Goal: Use online tool/utility

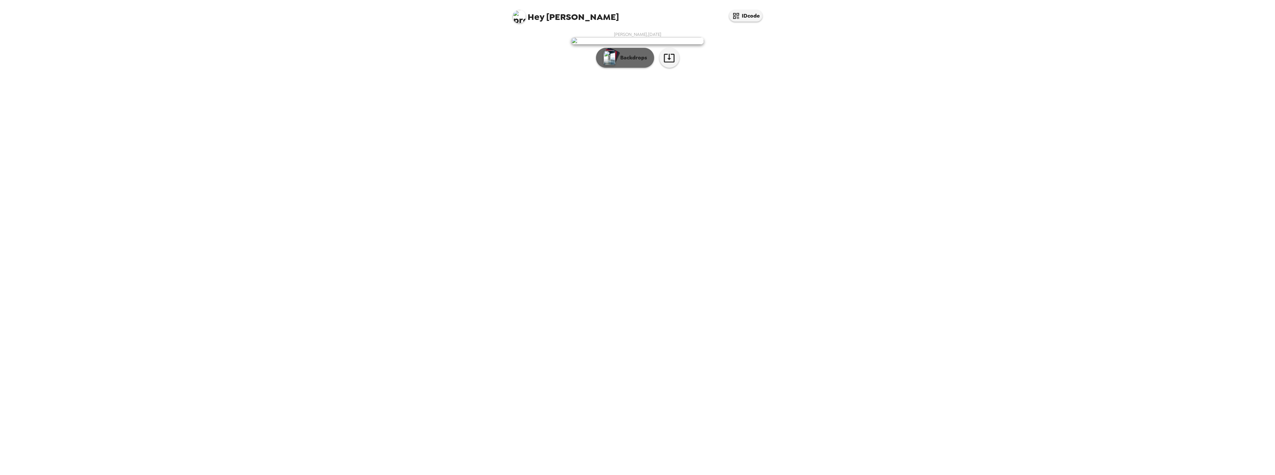
click at [634, 62] on p "Backdrops" at bounding box center [632, 58] width 30 height 8
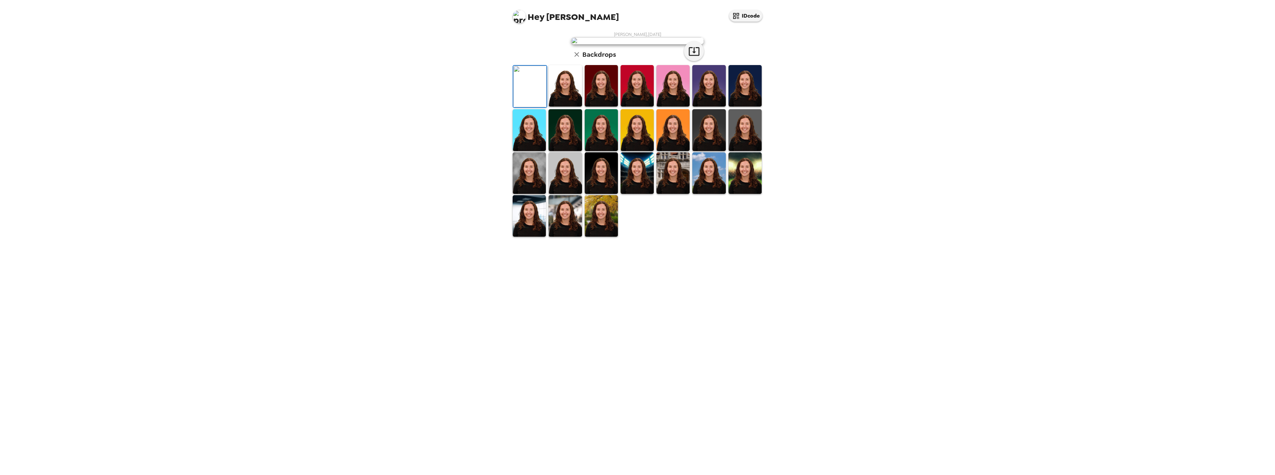
click at [719, 151] on img at bounding box center [708, 130] width 33 height 42
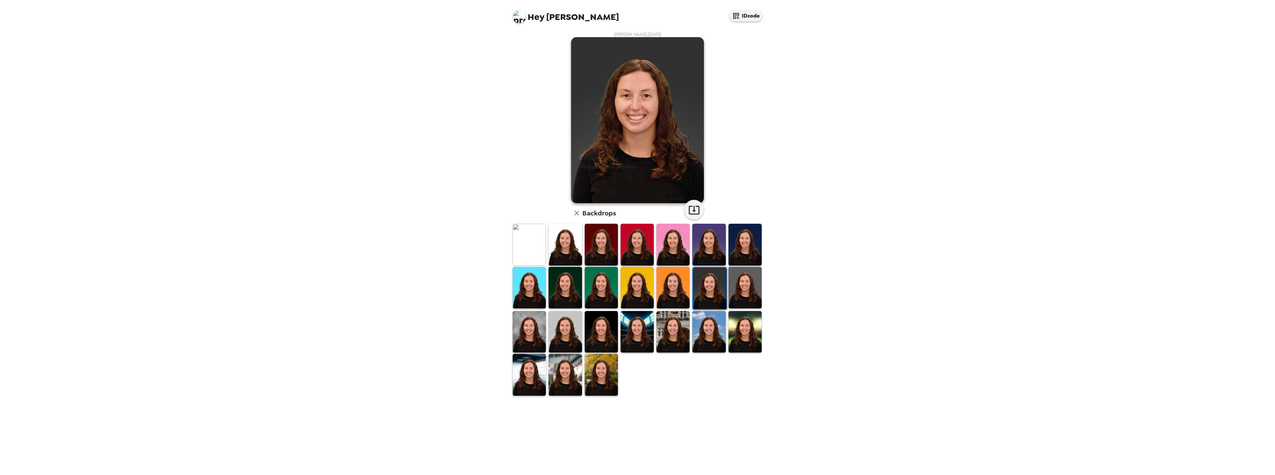
click at [562, 243] on img at bounding box center [565, 245] width 33 height 42
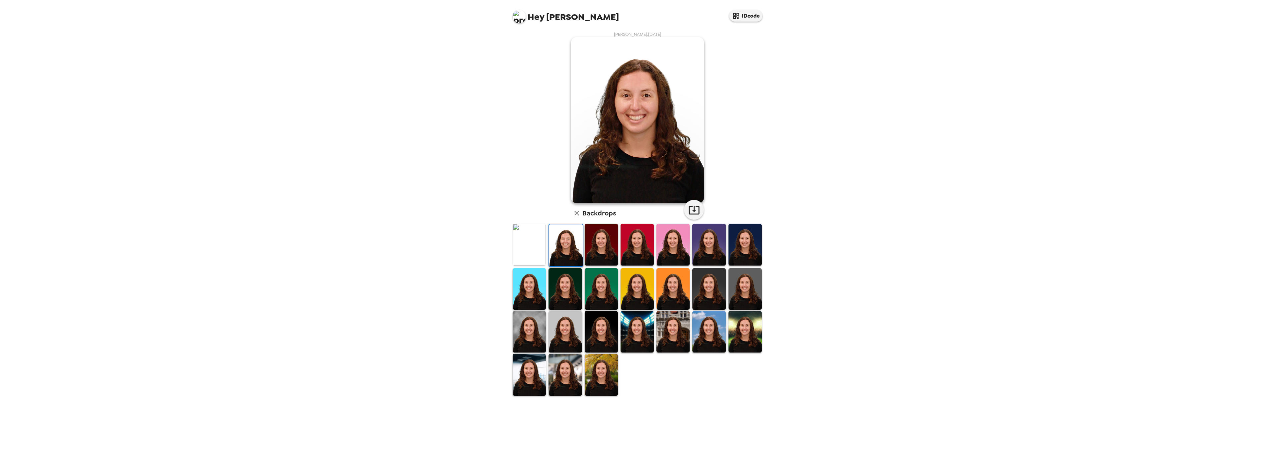
click at [745, 245] on img at bounding box center [745, 245] width 33 height 42
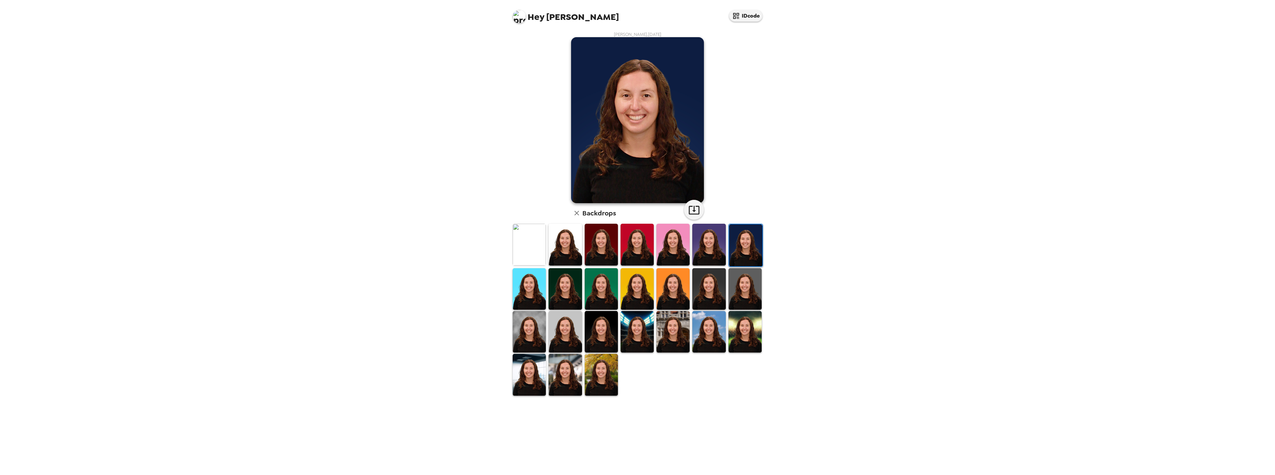
click at [708, 295] on img at bounding box center [708, 289] width 33 height 42
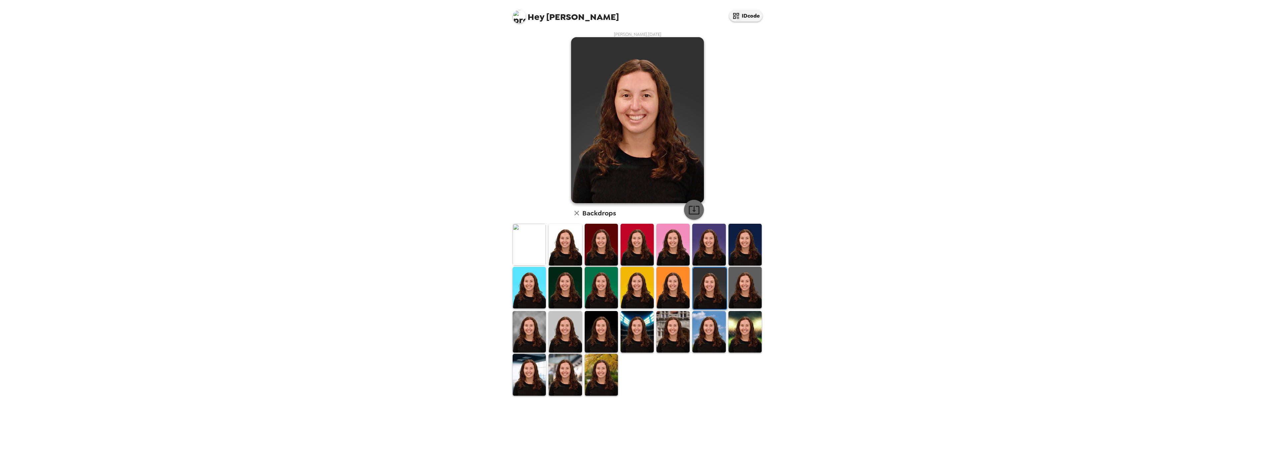
click at [691, 211] on icon "button" at bounding box center [694, 210] width 12 height 12
click at [605, 385] on img at bounding box center [601, 375] width 33 height 42
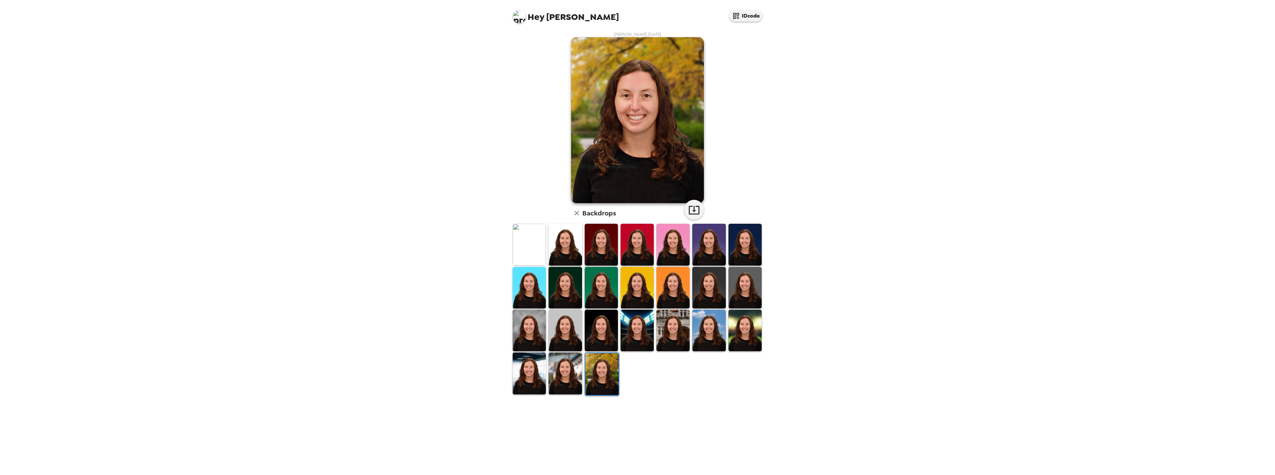
click at [568, 384] on img at bounding box center [565, 374] width 33 height 42
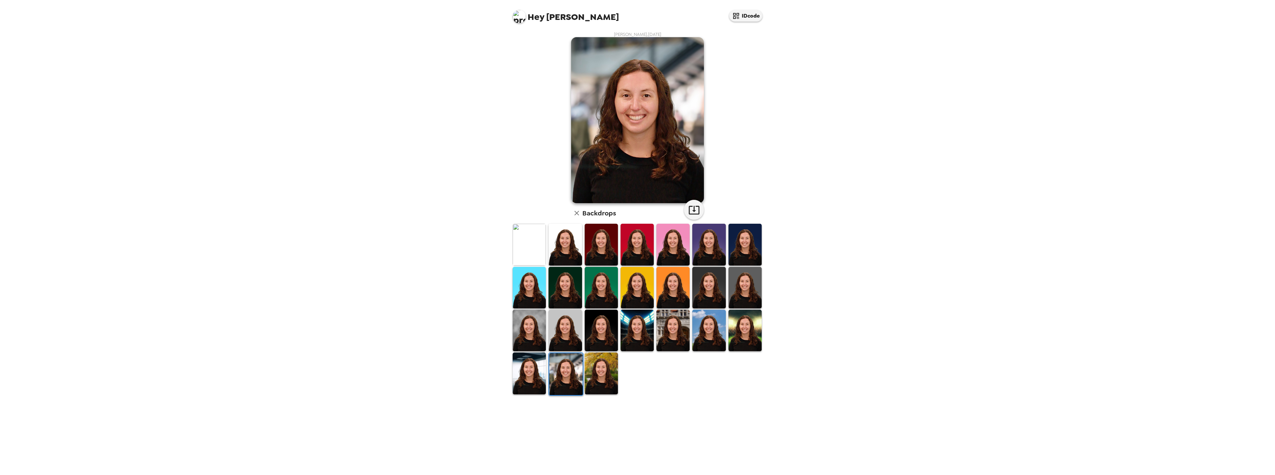
click at [595, 377] on img at bounding box center [601, 374] width 33 height 42
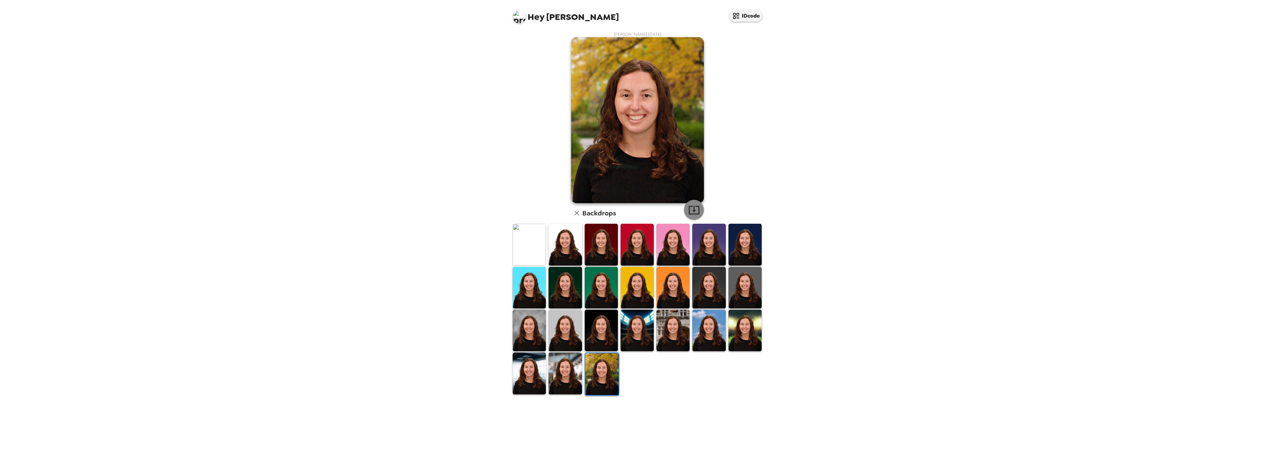
click at [695, 209] on icon "button" at bounding box center [694, 210] width 12 height 12
click at [518, 377] on img at bounding box center [529, 374] width 33 height 42
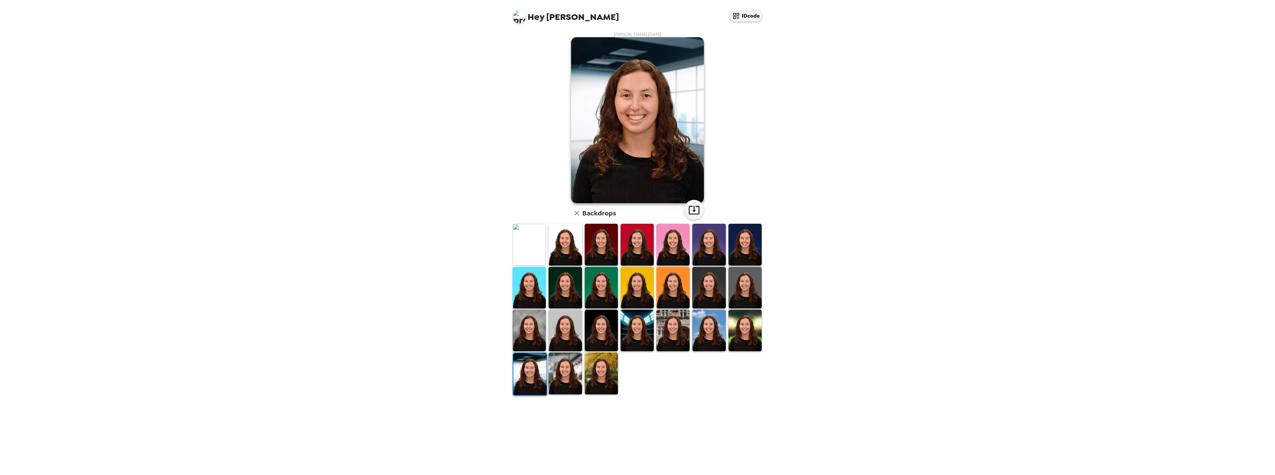
click at [577, 337] on img at bounding box center [565, 331] width 33 height 42
